Goal: Task Accomplishment & Management: Manage account settings

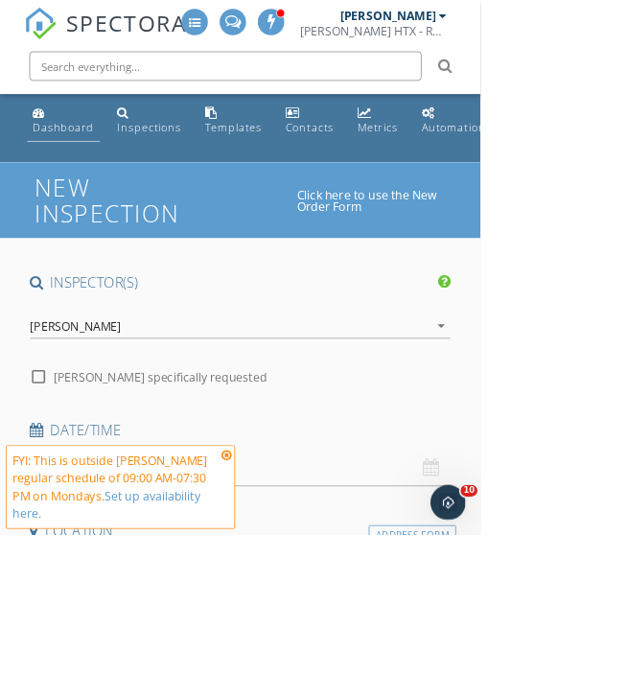
click at [96, 168] on div "Dashboard" at bounding box center [83, 166] width 80 height 18
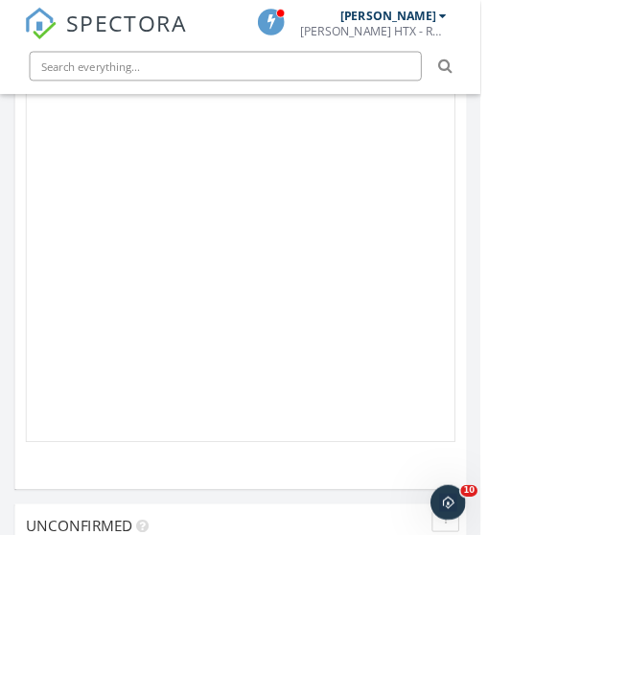
scroll to position [2585, 0]
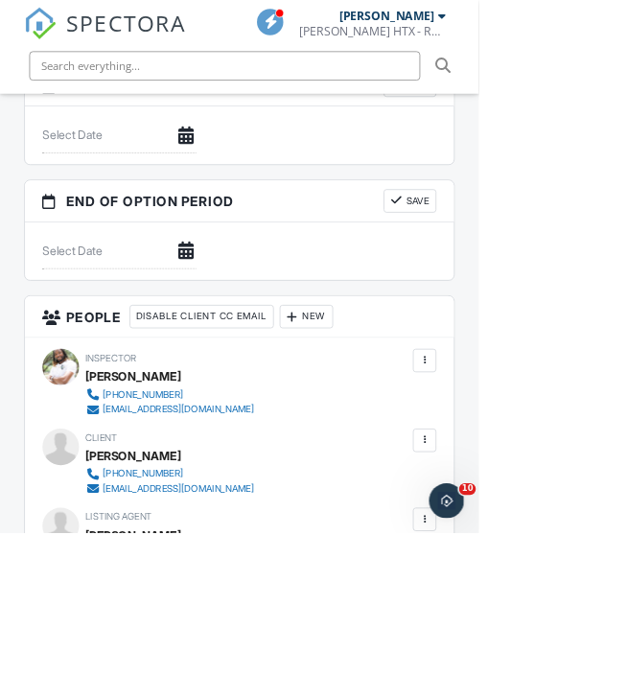
scroll to position [2231, 0]
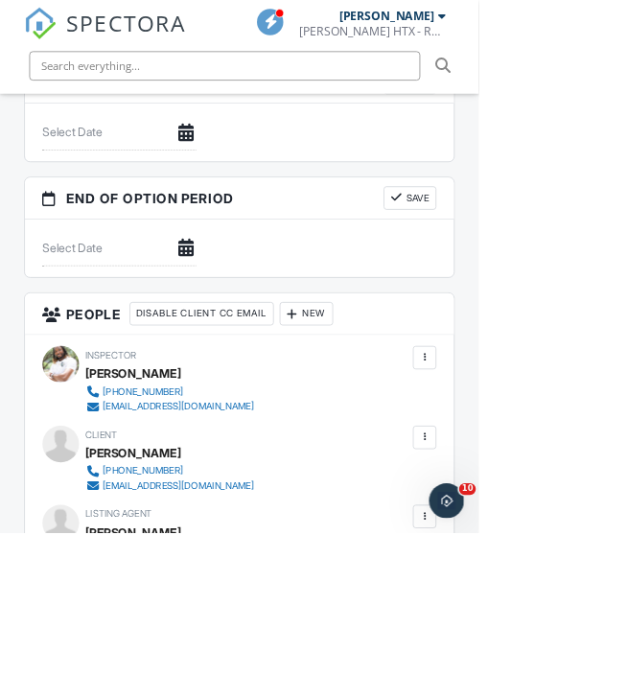
click at [554, 686] on div at bounding box center [556, 676] width 19 height 19
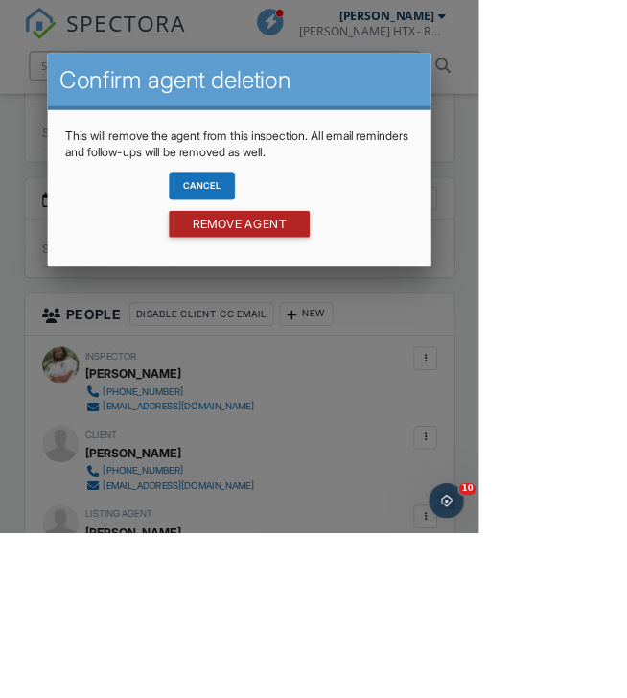
click at [406, 311] on input "Remove Agent" at bounding box center [314, 293] width 184 height 35
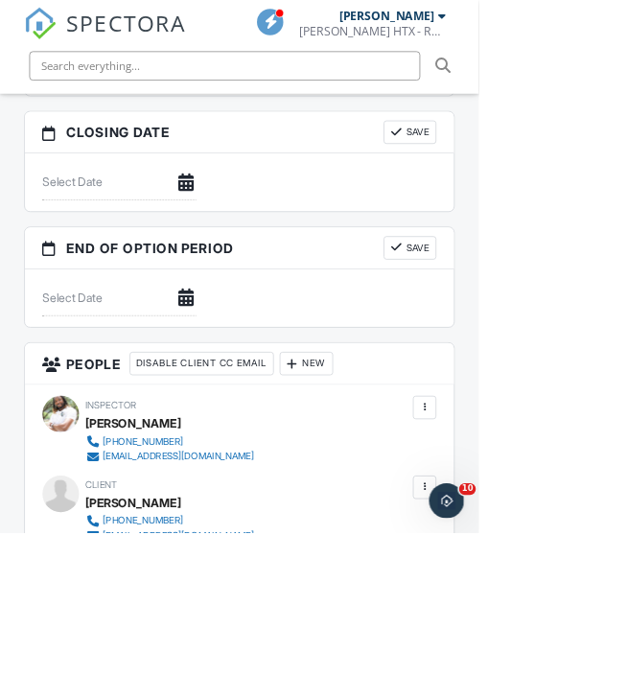
scroll to position [2179, 0]
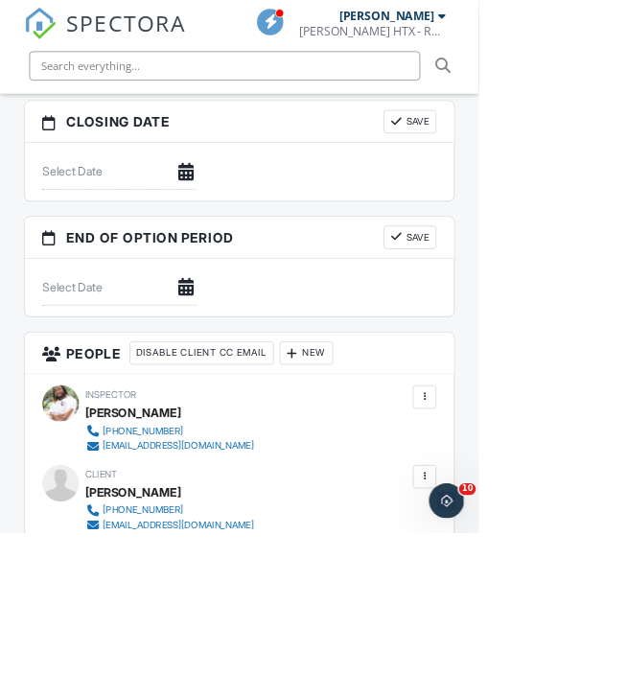
click at [416, 477] on div "New" at bounding box center [401, 462] width 70 height 31
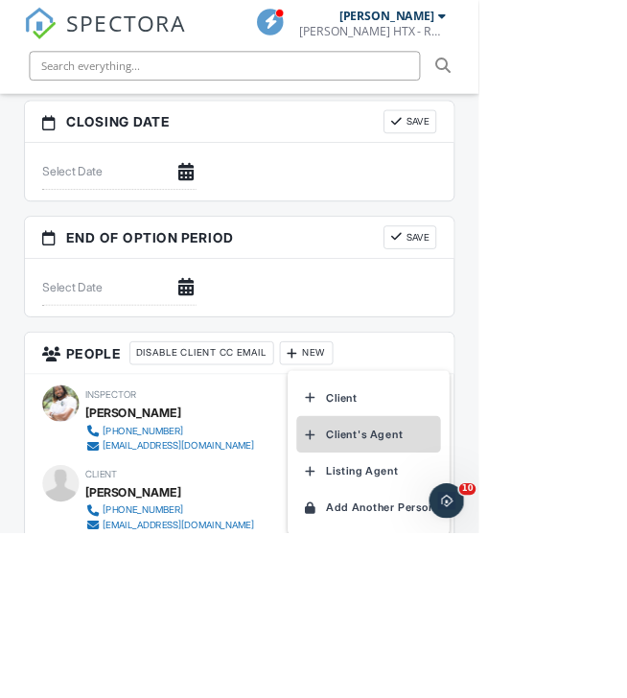
click at [488, 588] on li "Client's Agent" at bounding box center [483, 569] width 189 height 48
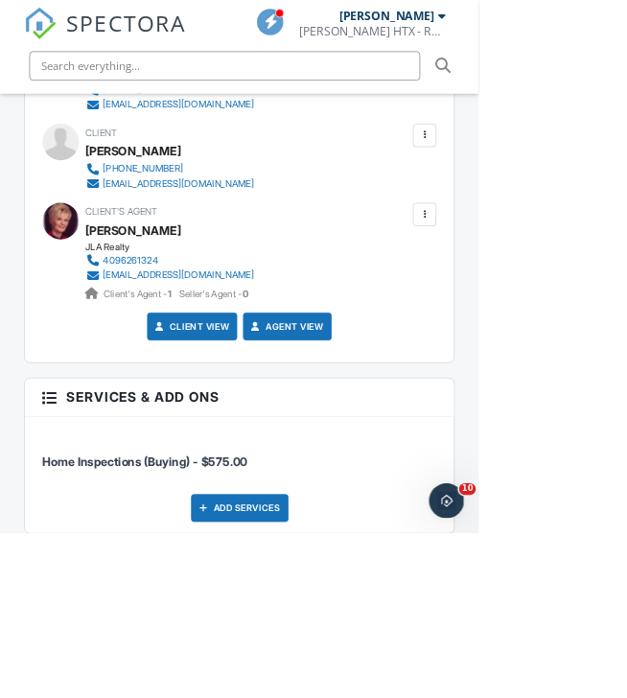
scroll to position [2642, 0]
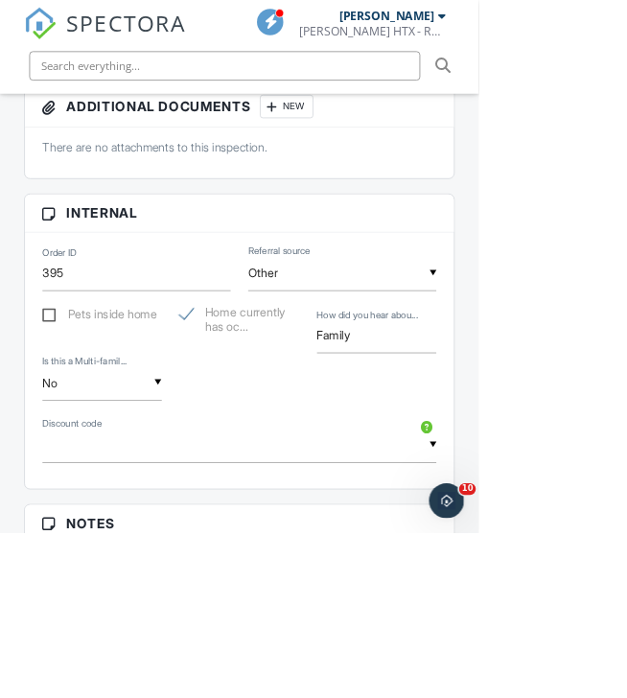
scroll to position [1130, 0]
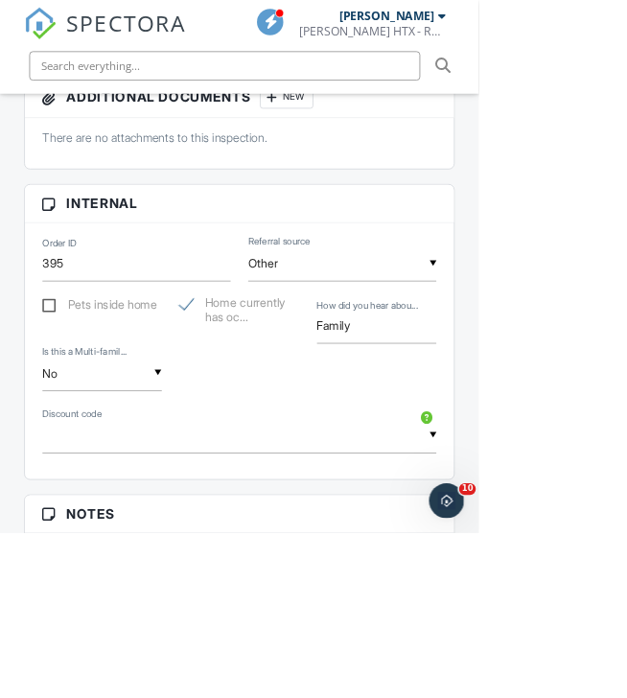
click at [525, 593] on input "text" at bounding box center [314, 571] width 517 height 47
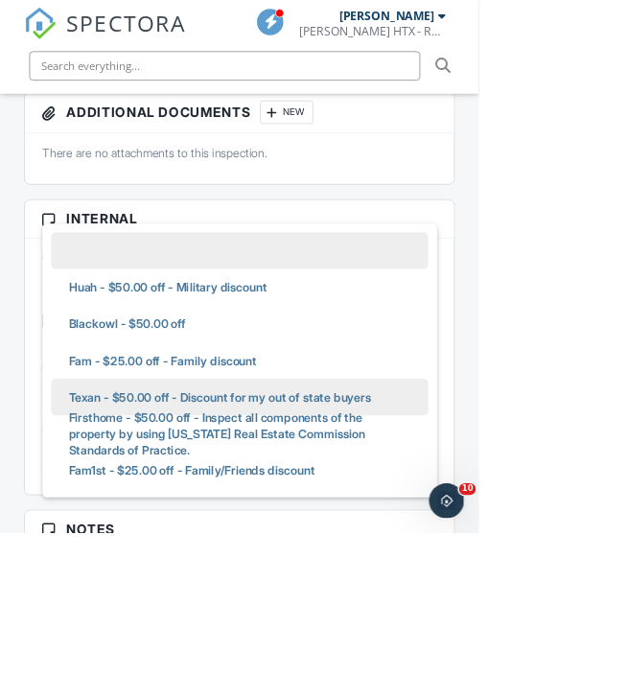
scroll to position [1051, 0]
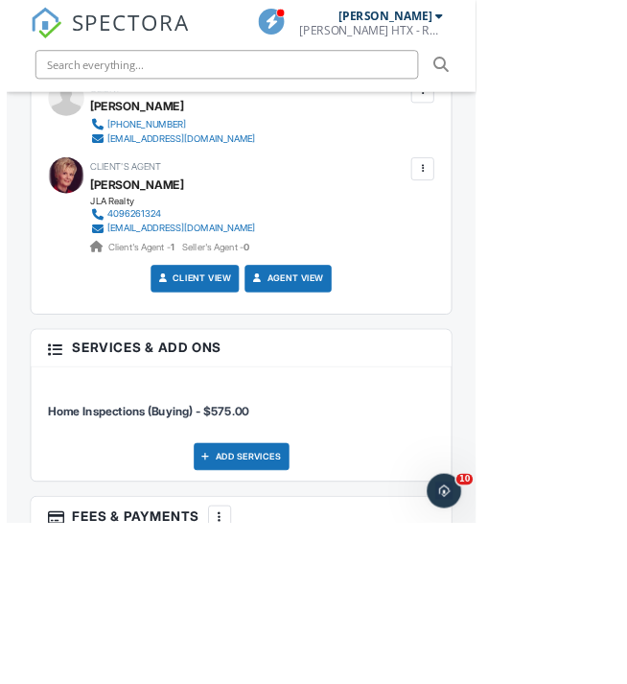
scroll to position [2683, 0]
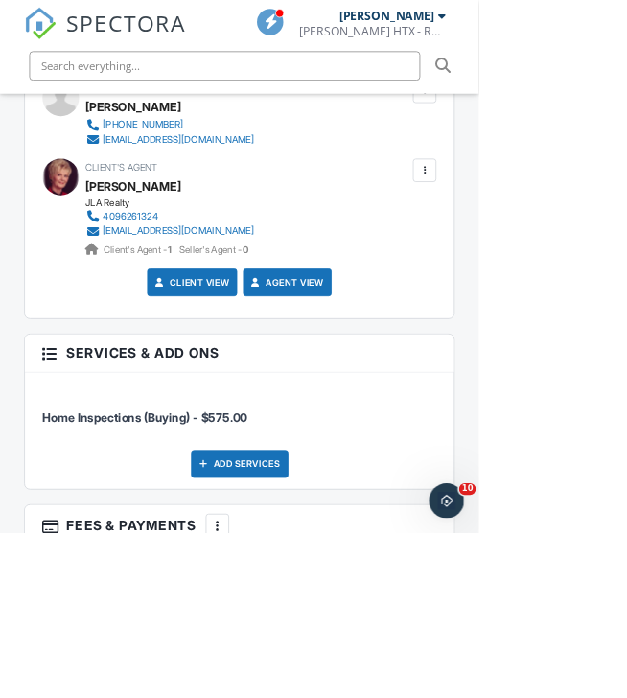
click at [288, 697] on div at bounding box center [284, 688] width 19 height 19
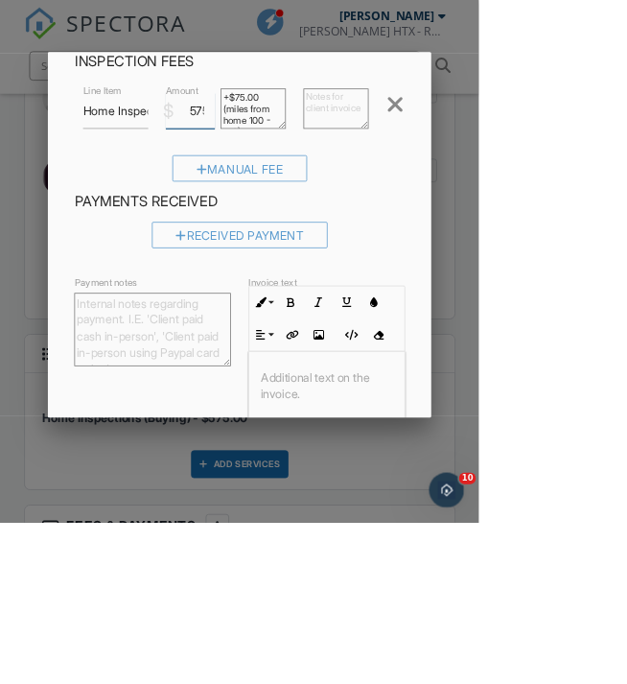
click at [281, 163] on input "575.00" at bounding box center [249, 145] width 64 height 47
click at [281, 155] on input "475.00" at bounding box center [249, 145] width 64 height 47
type input "4"
type input "5"
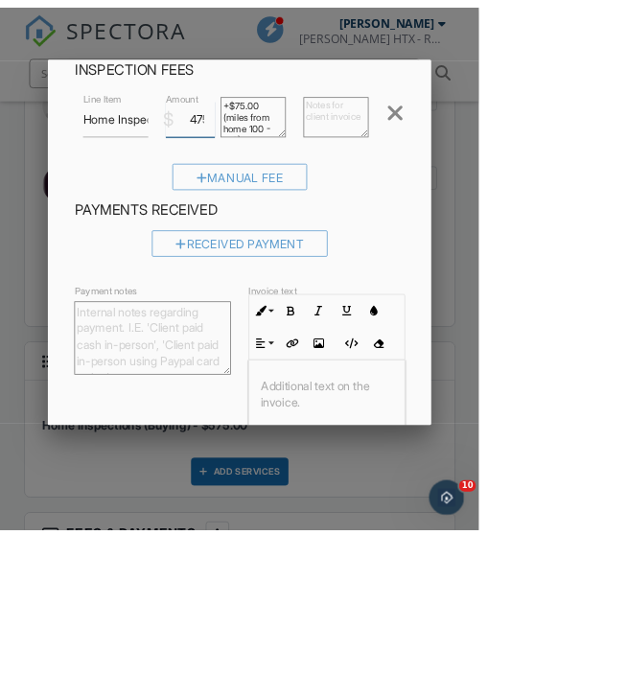
scroll to position [97, 0]
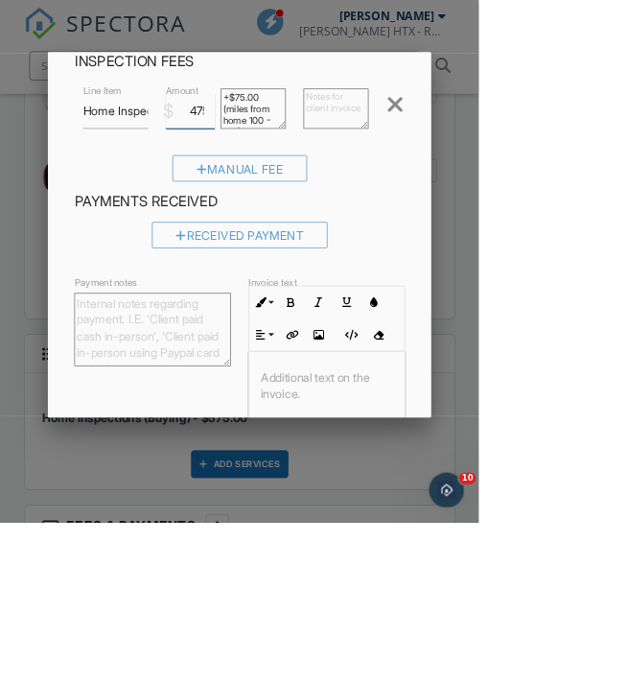
type input "475"
click at [483, 150] on textarea at bounding box center [439, 142] width 85 height 53
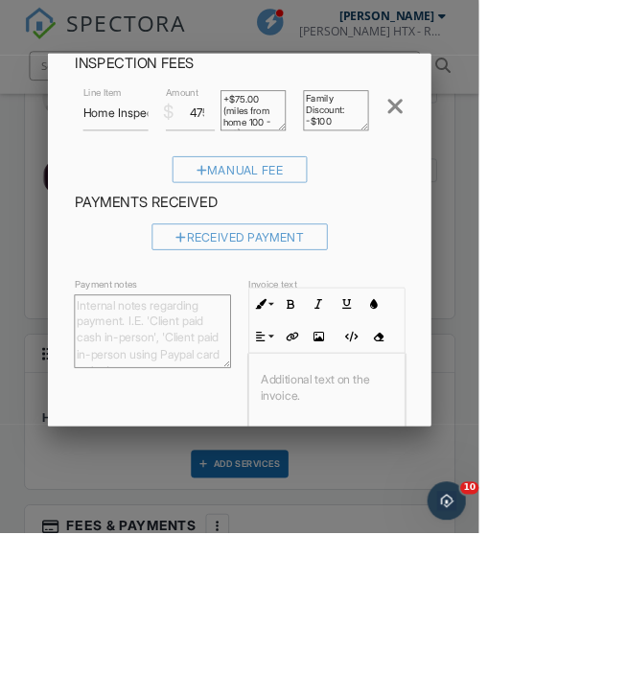
scroll to position [83, 0]
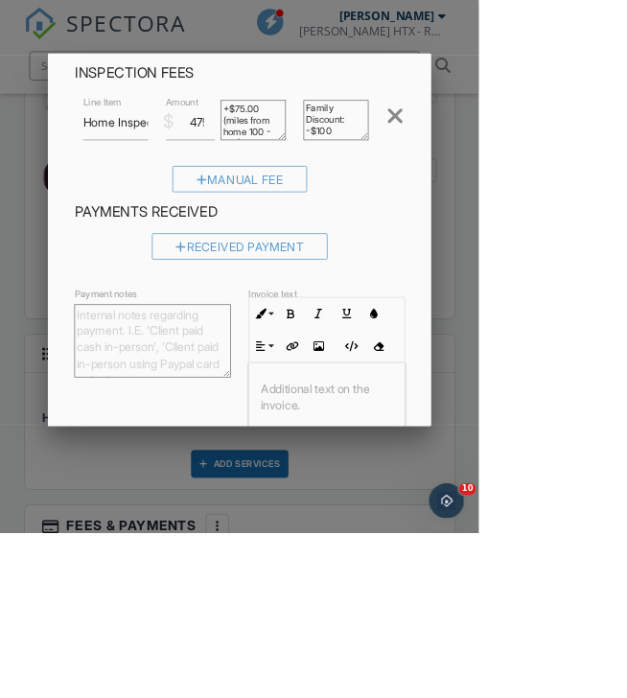
type textarea "Family Discount: -$100"
click at [542, 673] on input "Save" at bounding box center [491, 656] width 102 height 35
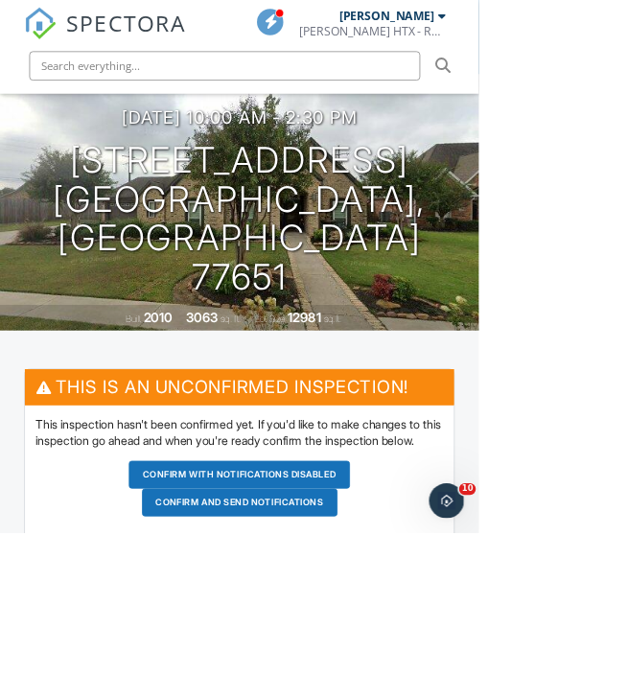
scroll to position [216, 0]
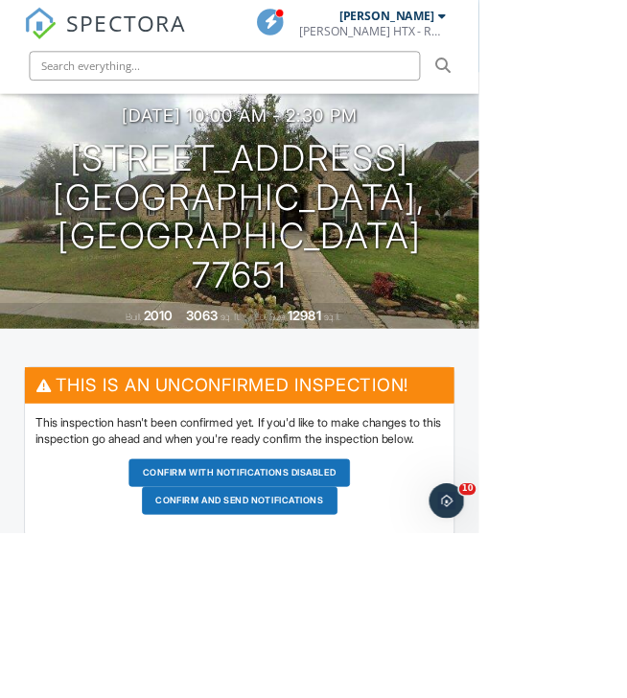
click at [374, 674] on button "Confirm and send notifications" at bounding box center [314, 656] width 256 height 36
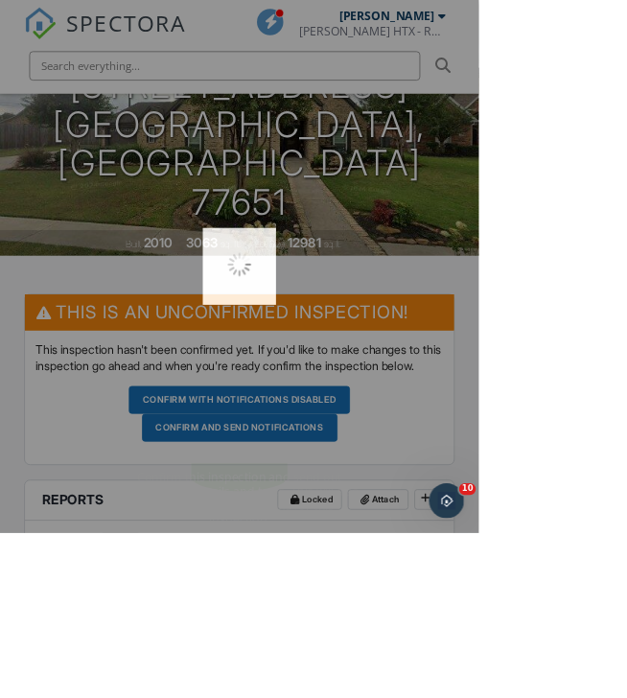
scroll to position [337, 0]
